Goal: Check status: Check status

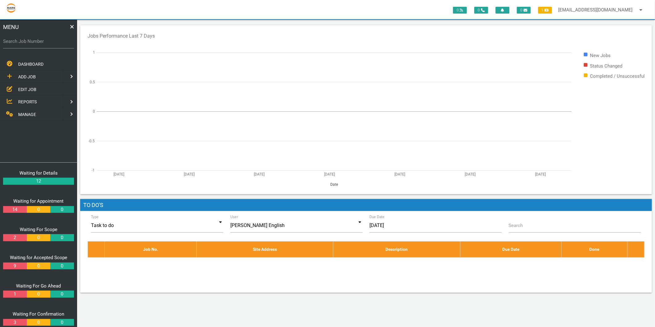
click at [22, 114] on span "MANAGE" at bounding box center [27, 114] width 18 height 5
click at [4, 62] on link at bounding box center [6, 64] width 12 height 12
click at [17, 86] on icon at bounding box center [11, 89] width 12 height 6
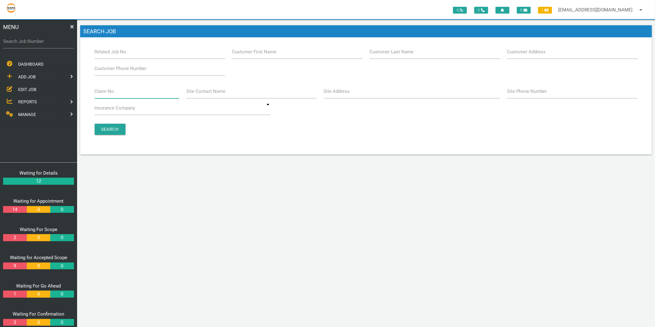
click at [121, 88] on input "Claim No." at bounding box center [137, 91] width 85 height 14
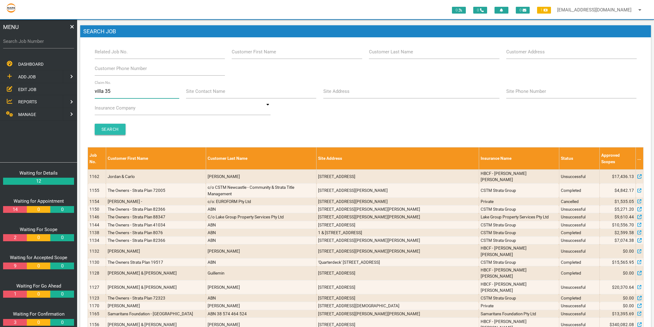
type input "villa 35"
click at [109, 132] on input "Search" at bounding box center [110, 129] width 31 height 11
